Goal: Transaction & Acquisition: Purchase product/service

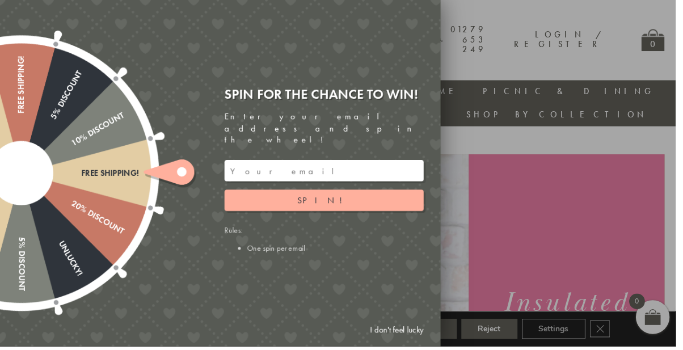
click at [257, 162] on input "email" at bounding box center [327, 173] width 201 height 22
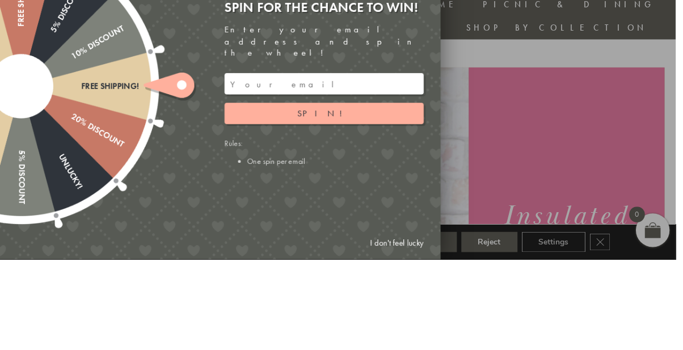
type input "Gillianlevey1234@gmail.com"
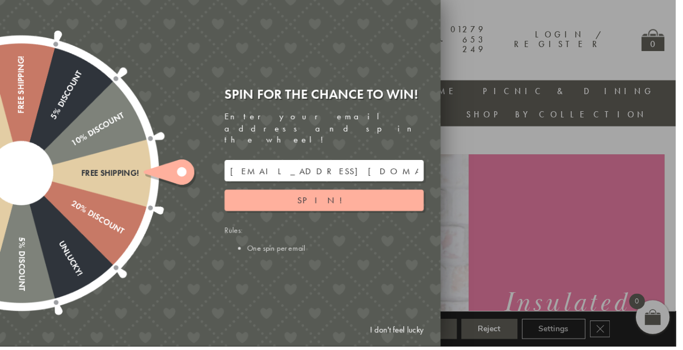
click at [269, 194] on button "Spin!" at bounding box center [327, 203] width 201 height 22
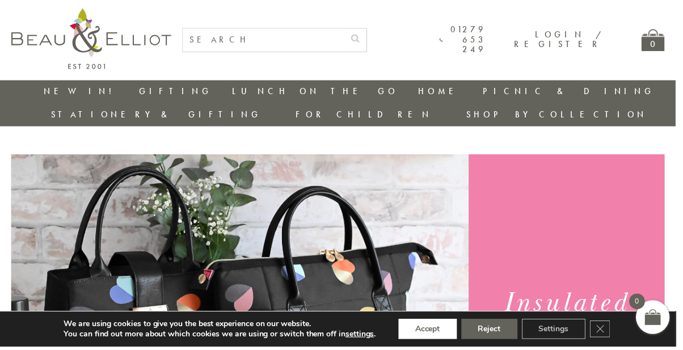
click at [428, 343] on button "Accept" at bounding box center [432, 332] width 59 height 20
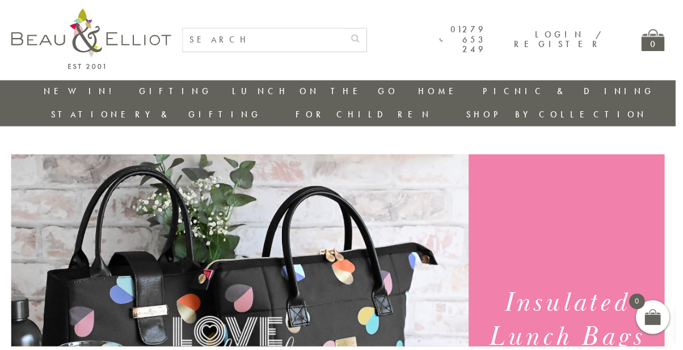
click at [234, 95] on link "Lunch On The Go" at bounding box center [318, 92] width 168 height 11
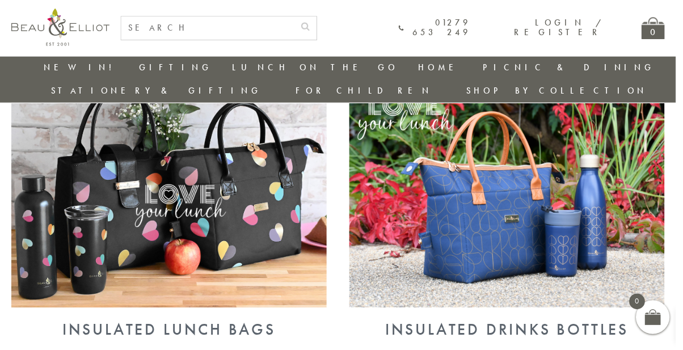
scroll to position [445, 0]
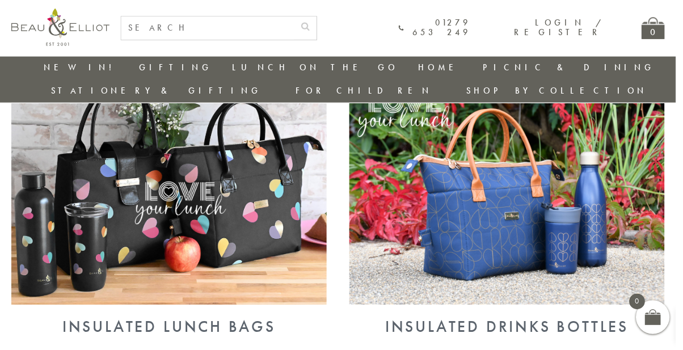
click at [135, 227] on img at bounding box center [170, 192] width 319 height 232
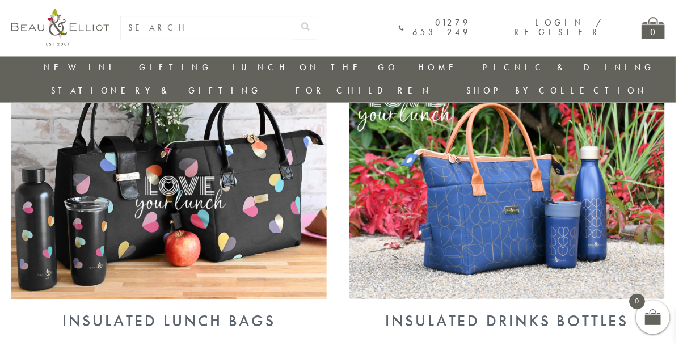
scroll to position [481, 0]
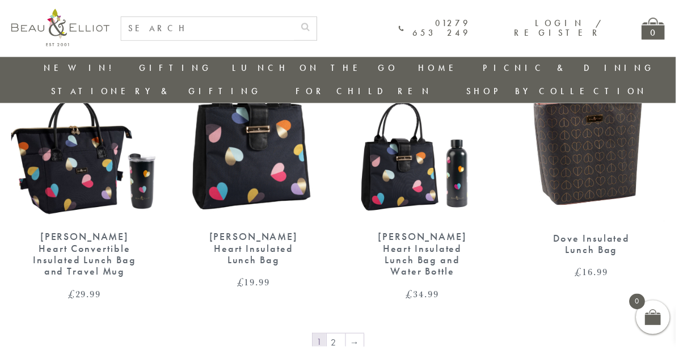
scroll to position [1737, 0]
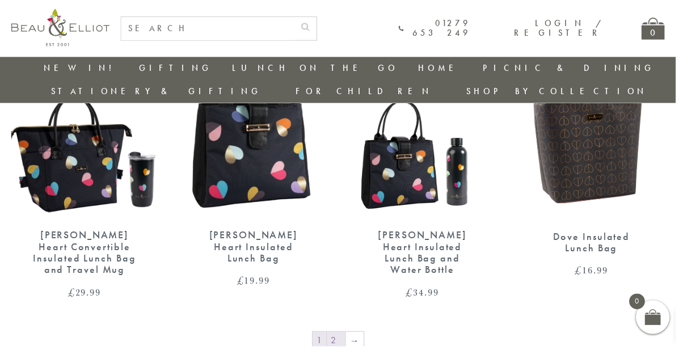
click at [343, 335] on link "2" at bounding box center [339, 344] width 19 height 18
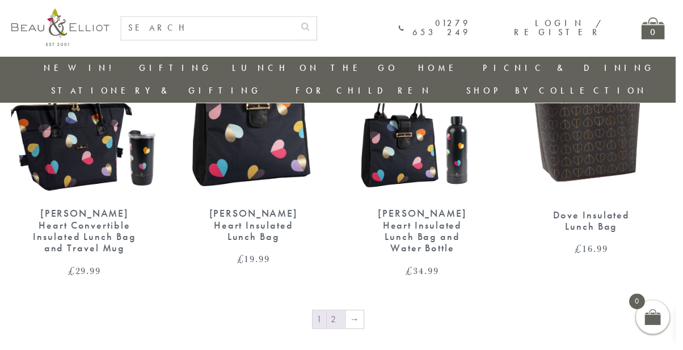
scroll to position [1773, 0]
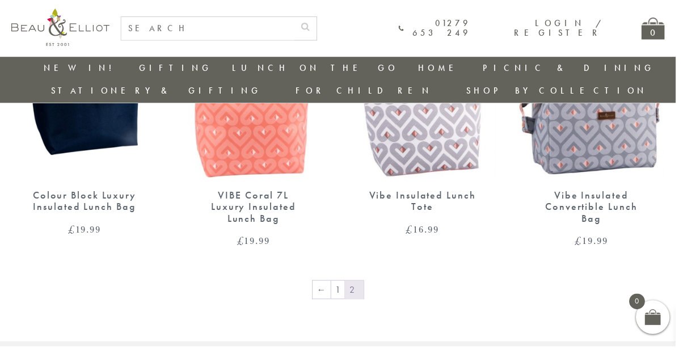
scroll to position [842, 0]
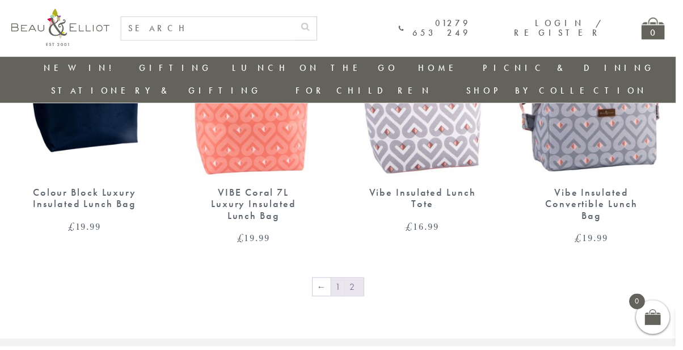
click at [343, 281] on link "1" at bounding box center [342, 290] width 14 height 18
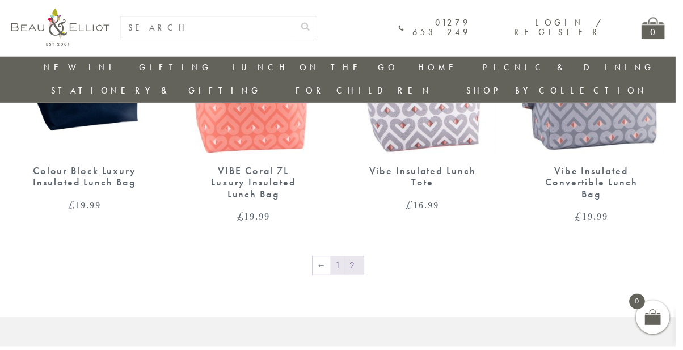
scroll to position [879, 0]
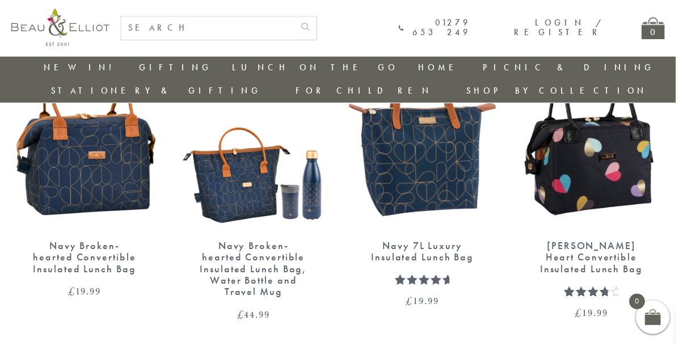
scroll to position [1384, 0]
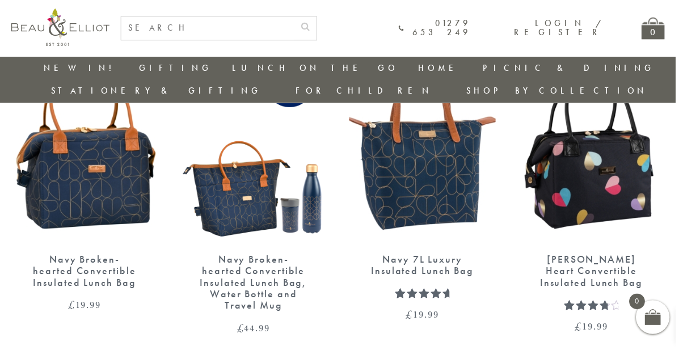
click at [579, 166] on img at bounding box center [597, 149] width 148 height 191
